Goal: Book appointment/travel/reservation

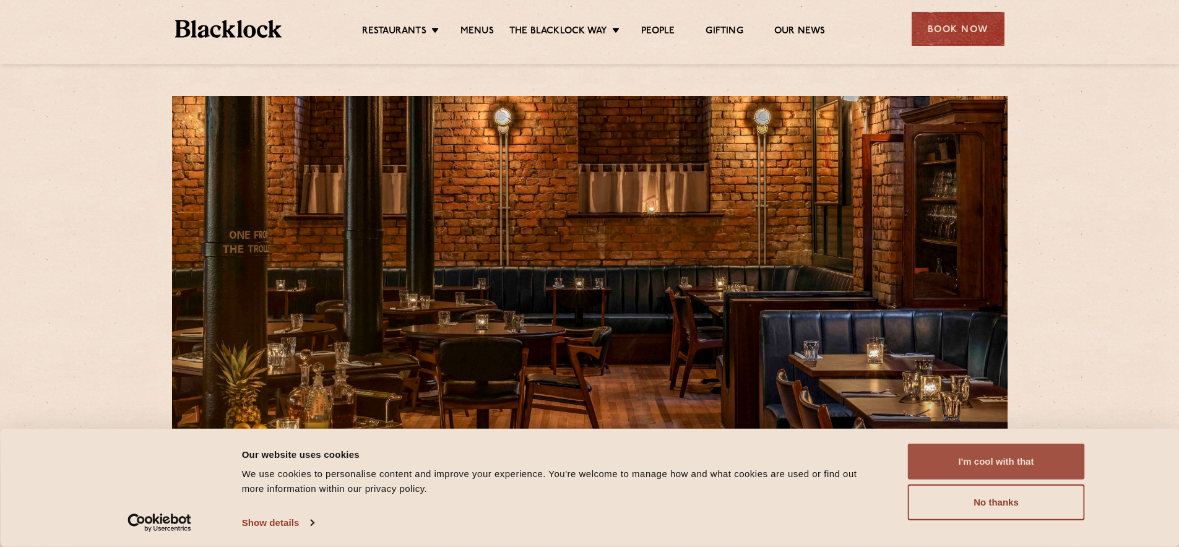
click at [1016, 470] on button "I'm cool with that" at bounding box center [996, 462] width 177 height 36
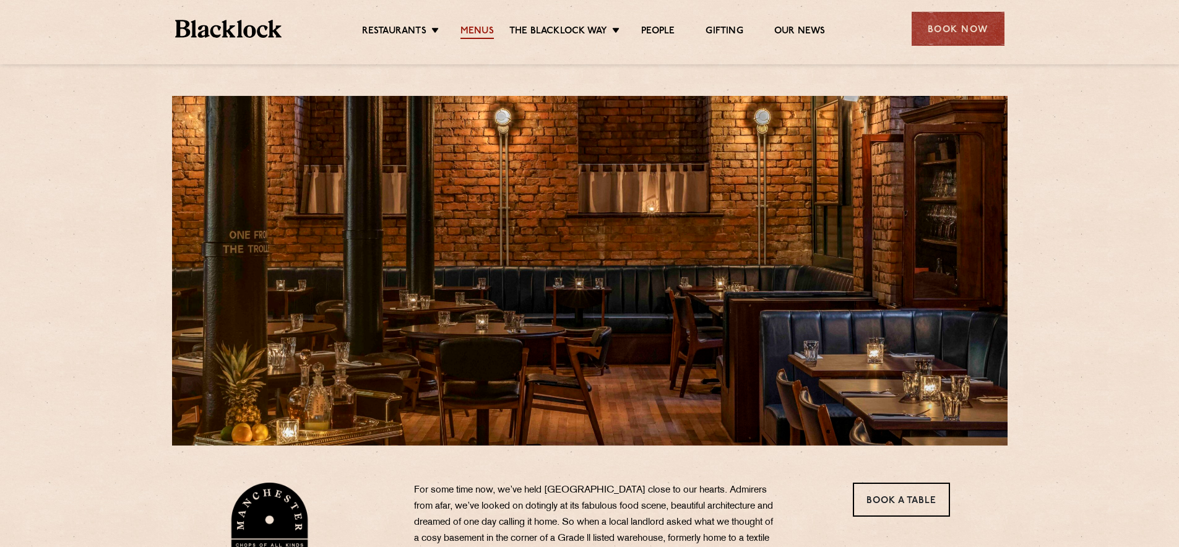
click at [473, 30] on link "Menus" at bounding box center [476, 32] width 33 height 14
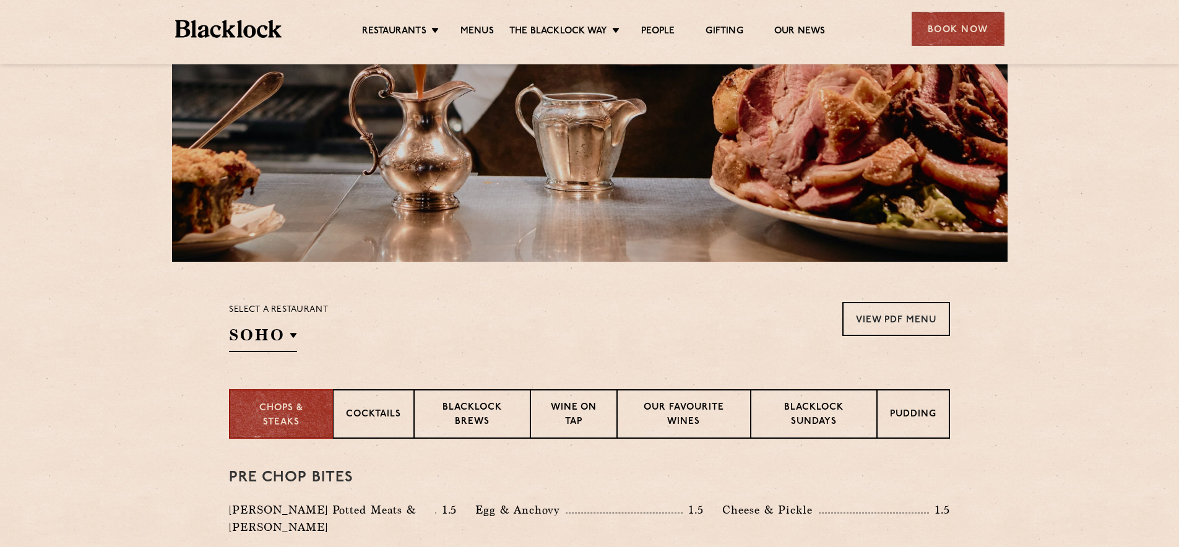
scroll to position [350, 0]
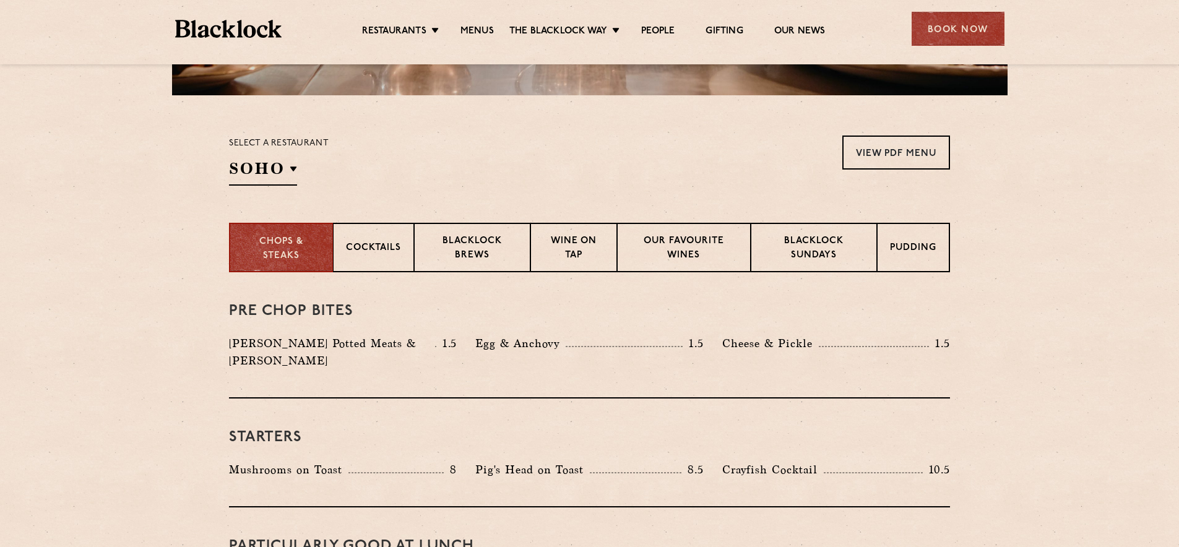
click at [299, 165] on div "Select a restaurant SOHO Soho Birmingham City Shoreditch Covent Garden Canary W…" at bounding box center [279, 160] width 100 height 50
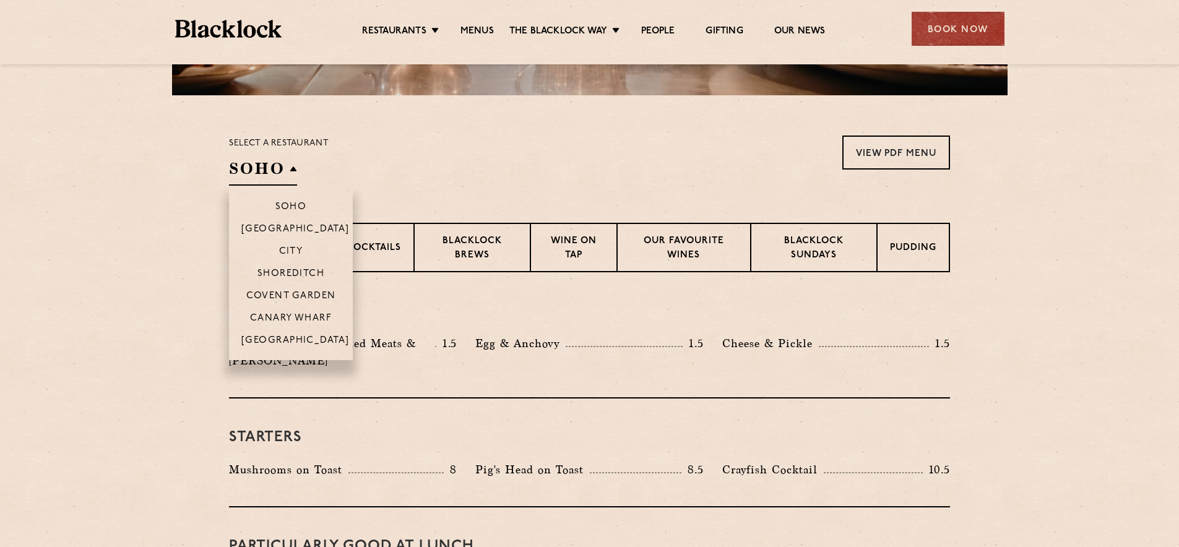
click at [287, 169] on h2 "SOHO" at bounding box center [263, 172] width 68 height 28
click at [299, 342] on p "[GEOGRAPHIC_DATA]" at bounding box center [295, 341] width 108 height 12
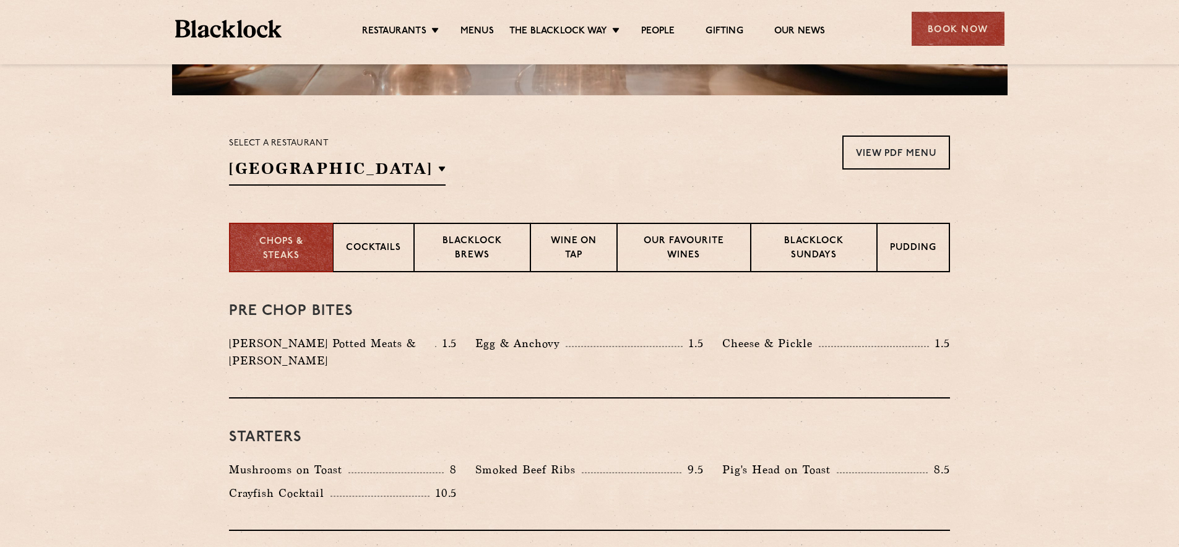
click at [450, 183] on div "Select a restaurant Manchester Soho Birmingham City Shoreditch Covent Garden Ca…" at bounding box center [589, 160] width 721 height 50
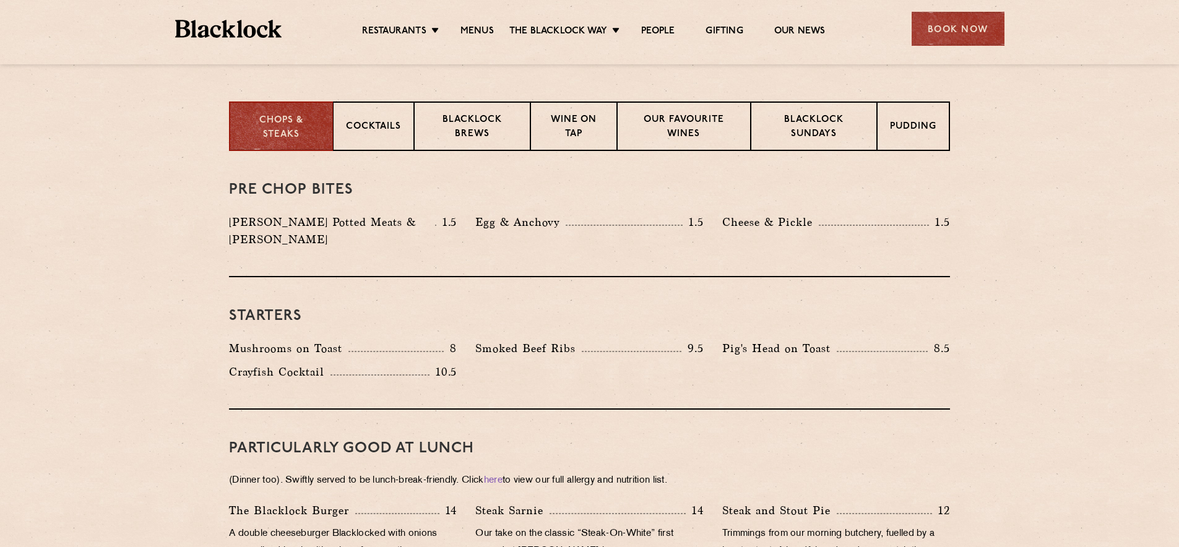
scroll to position [0, 0]
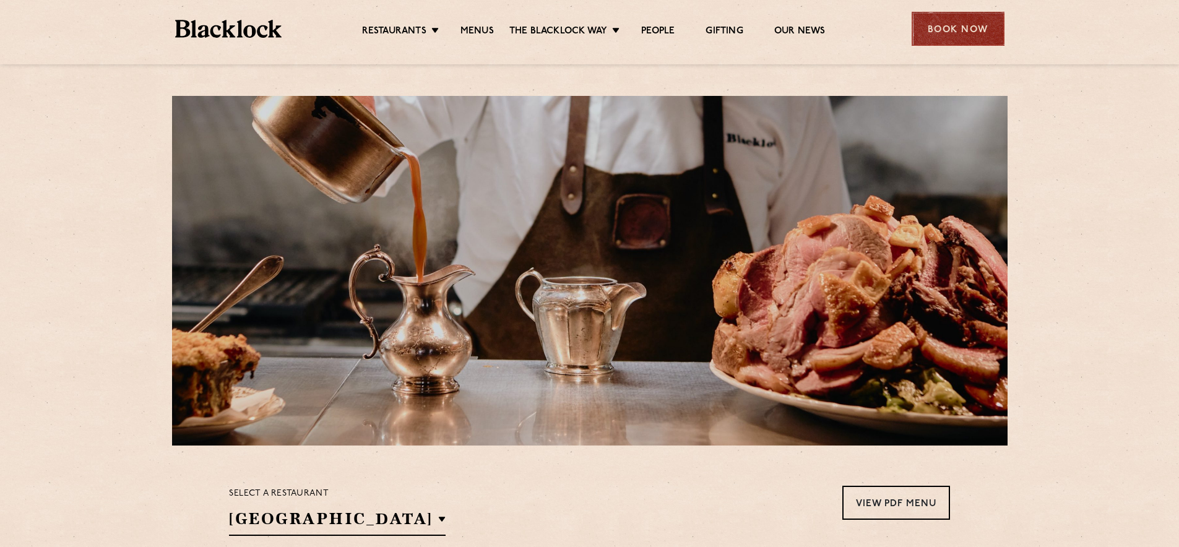
click at [942, 31] on div "Book Now" at bounding box center [957, 29] width 93 height 34
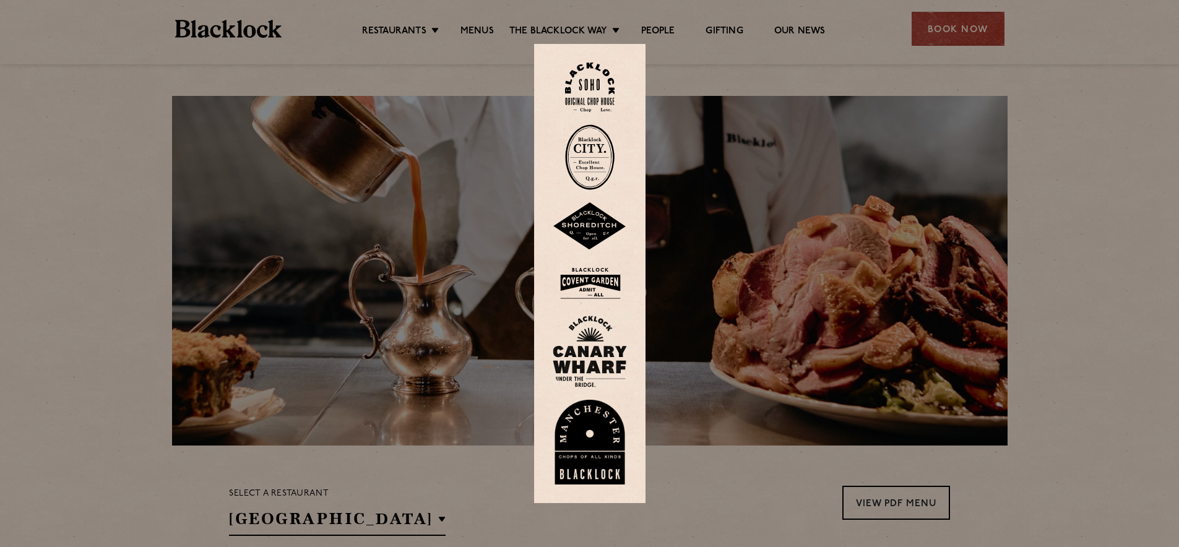
click at [606, 440] on img at bounding box center [589, 442] width 74 height 85
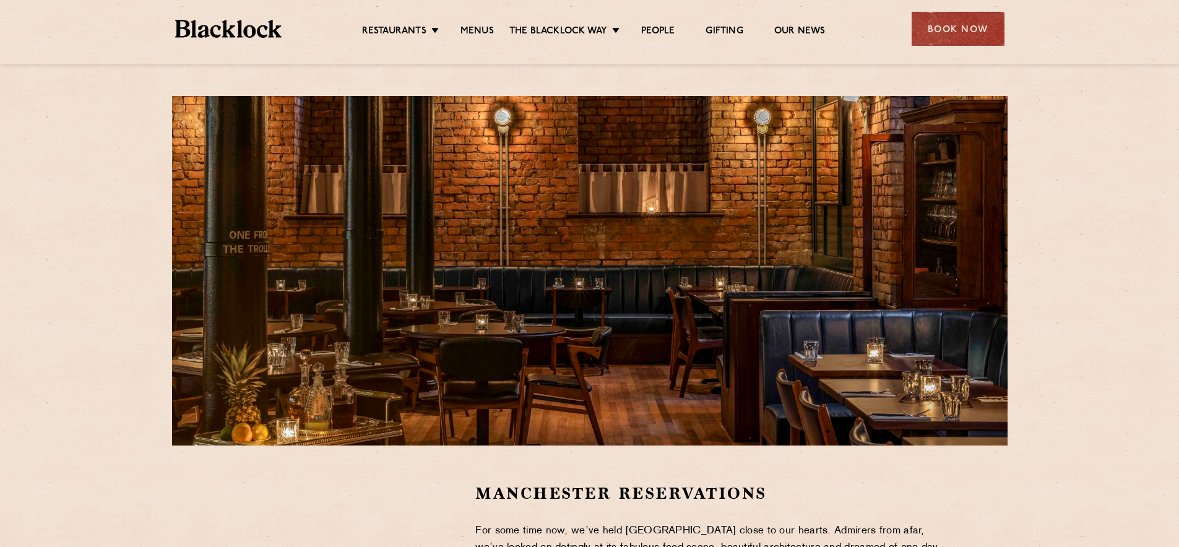
scroll to position [210, 0]
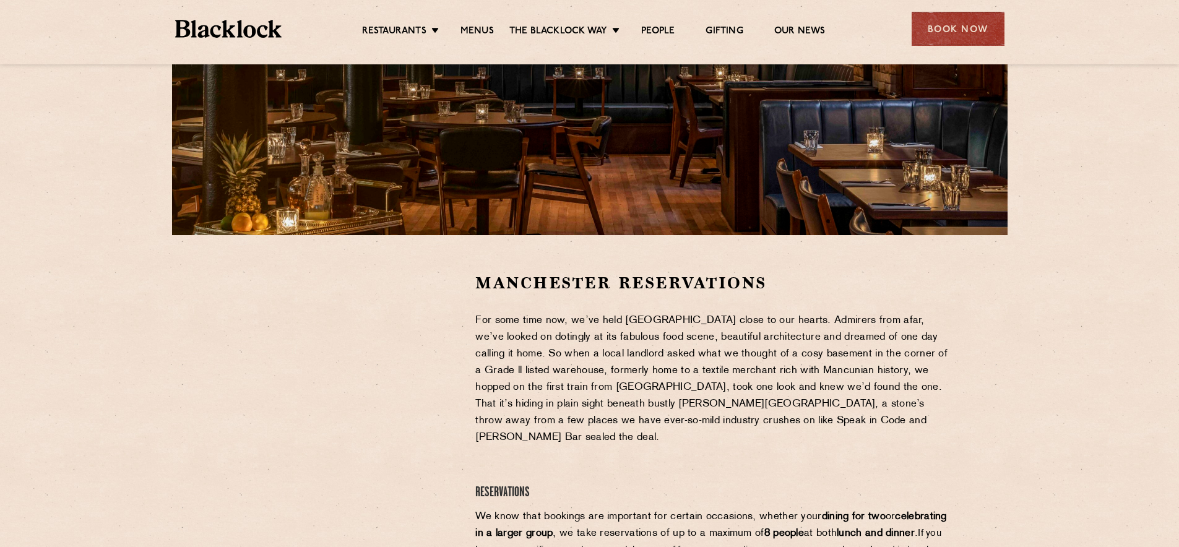
click at [479, 24] on ul "Restaurants [GEOGRAPHIC_DATA] [GEOGRAPHIC_DATA] [GEOGRAPHIC_DATA] [GEOGRAPHIC_D…" at bounding box center [592, 29] width 623 height 20
click at [479, 35] on link "Menus" at bounding box center [476, 32] width 33 height 14
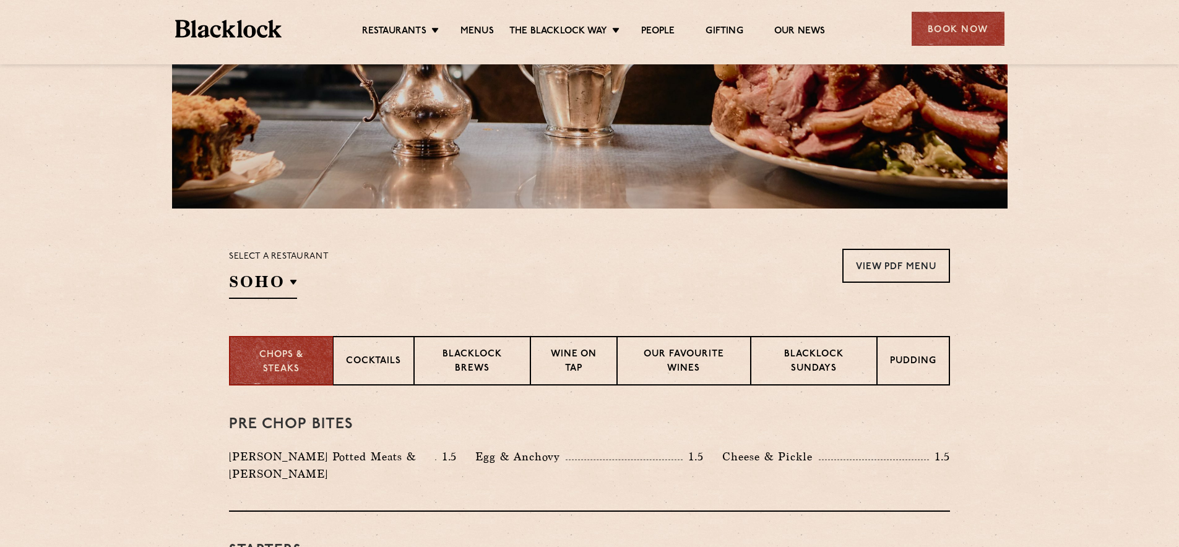
scroll to position [246, 0]
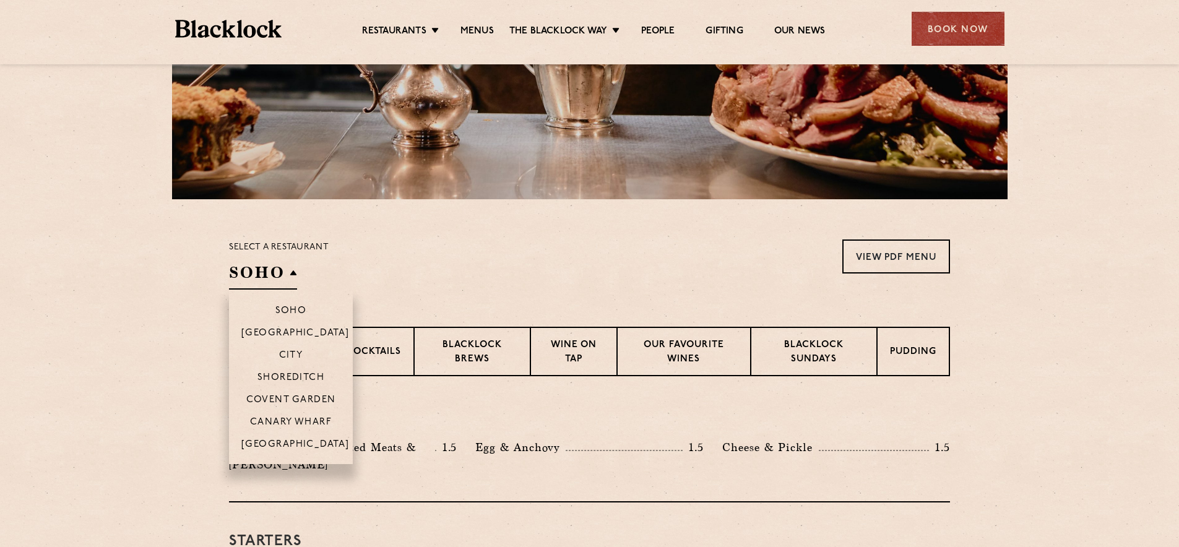
click at [288, 283] on h2 "SOHO" at bounding box center [263, 276] width 68 height 28
click at [293, 438] on li "[GEOGRAPHIC_DATA]" at bounding box center [291, 448] width 124 height 32
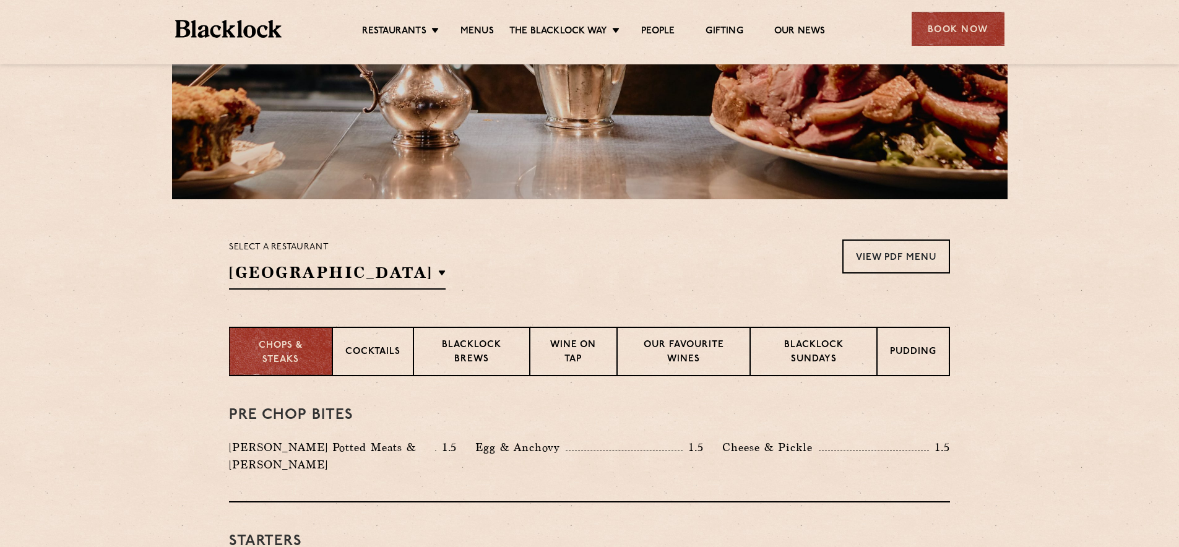
drag, startPoint x: 324, startPoint y: 360, endPoint x: 333, endPoint y: 358, distance: 9.6
click at [324, 360] on div "Chops & Steaks" at bounding box center [280, 351] width 103 height 49
click at [366, 350] on p "Cocktails" at bounding box center [373, 352] width 55 height 15
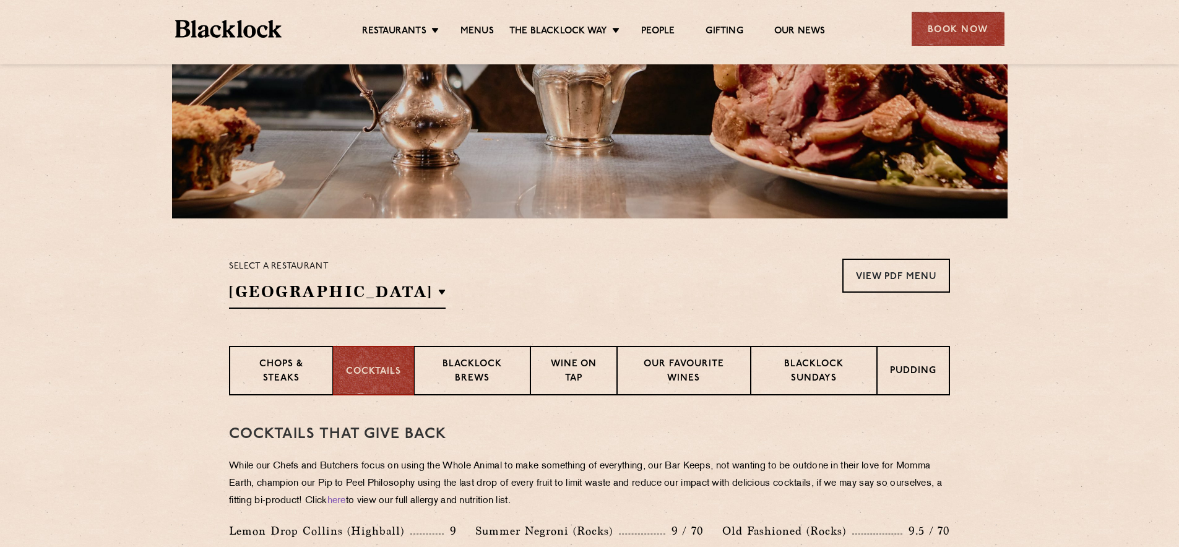
scroll to position [122, 0]
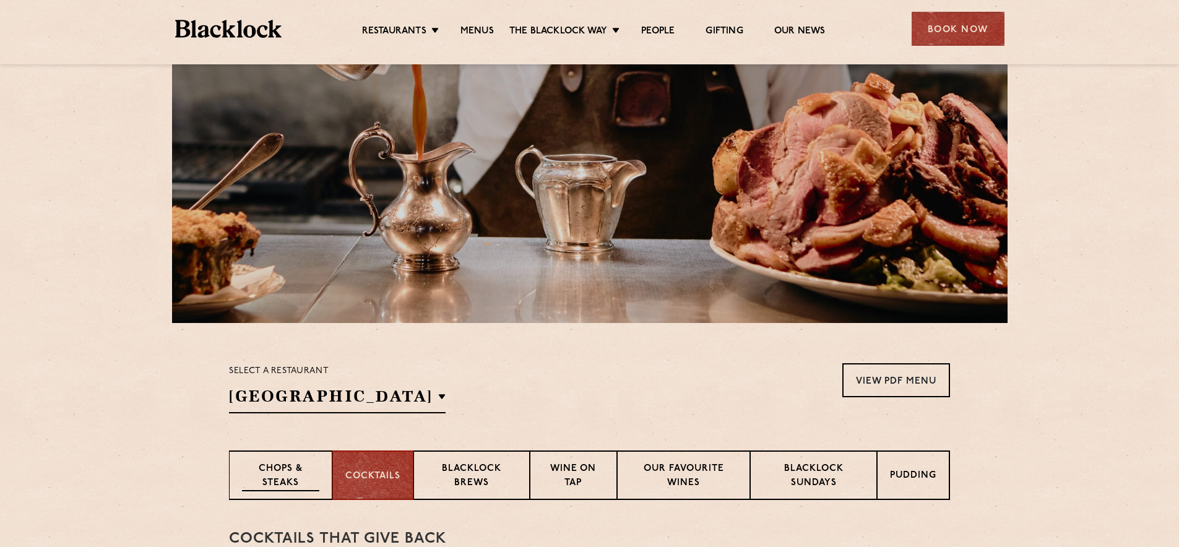
click at [304, 483] on p "Chops & Steaks" at bounding box center [280, 476] width 77 height 29
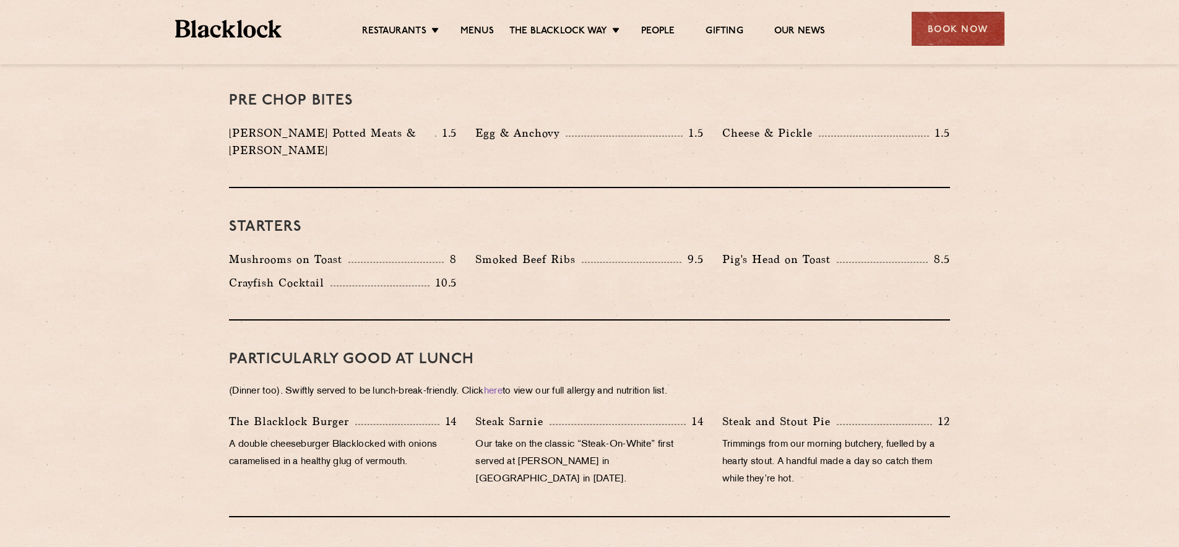
scroll to position [0, 0]
